Goal: Browse casually

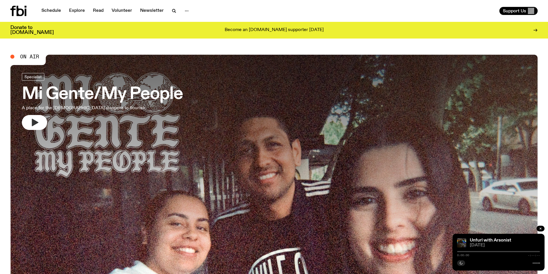
click at [30, 124] on icon "button" at bounding box center [34, 122] width 9 height 9
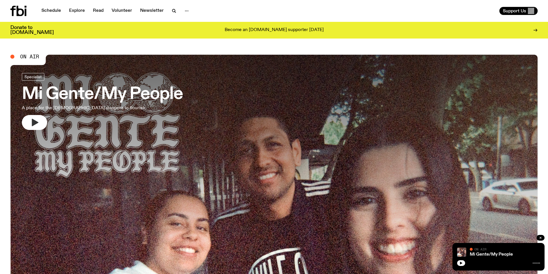
click at [39, 123] on button "button" at bounding box center [34, 122] width 25 height 15
click at [35, 120] on icon "button" at bounding box center [34, 122] width 9 height 9
